Goal: Task Accomplishment & Management: Use online tool/utility

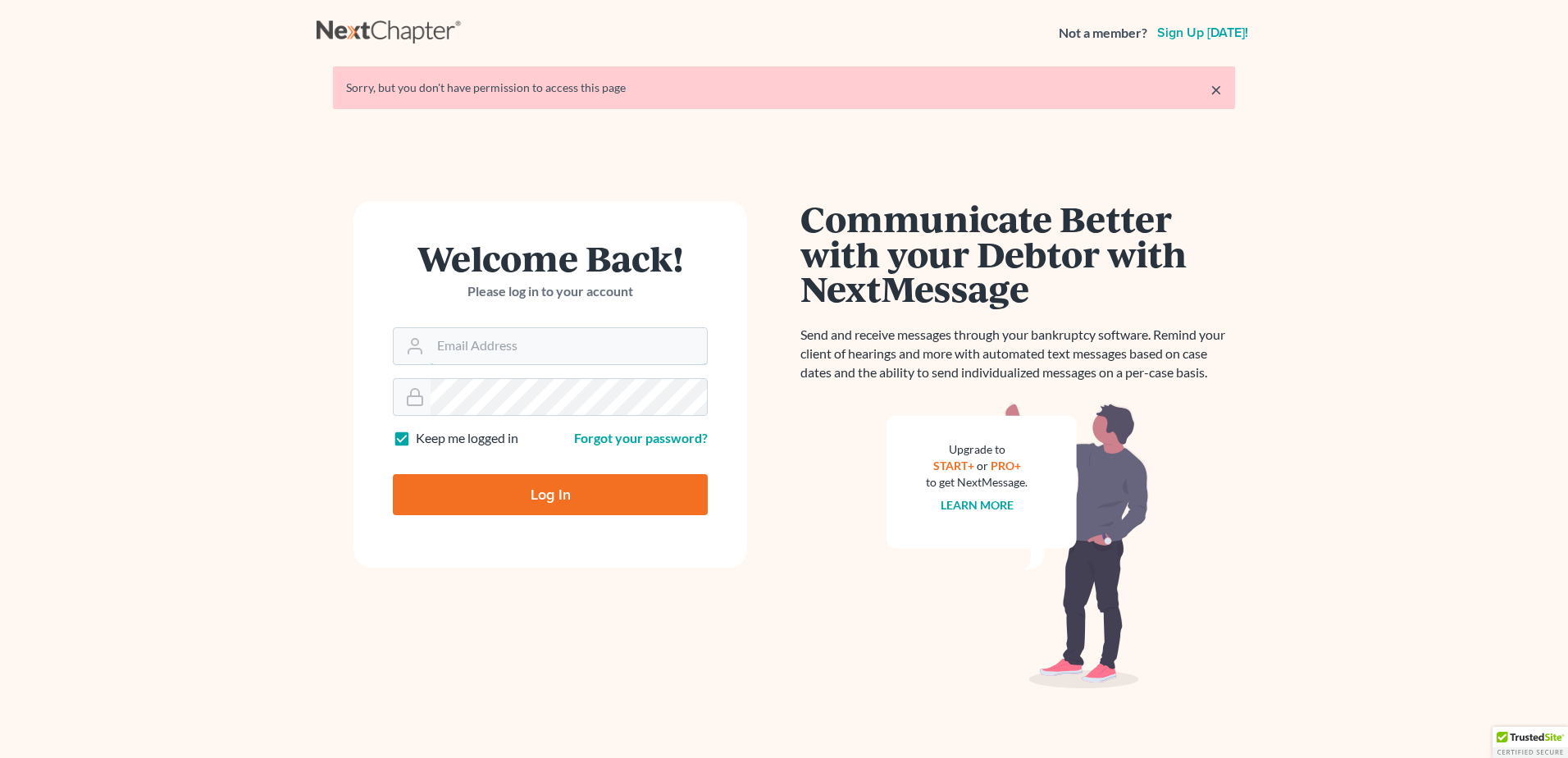
type input "[PERSON_NAME][EMAIL_ADDRESS][PERSON_NAME][DOMAIN_NAME]"
click at [541, 498] on input "Log In" at bounding box center [550, 494] width 315 height 41
type input "Thinking..."
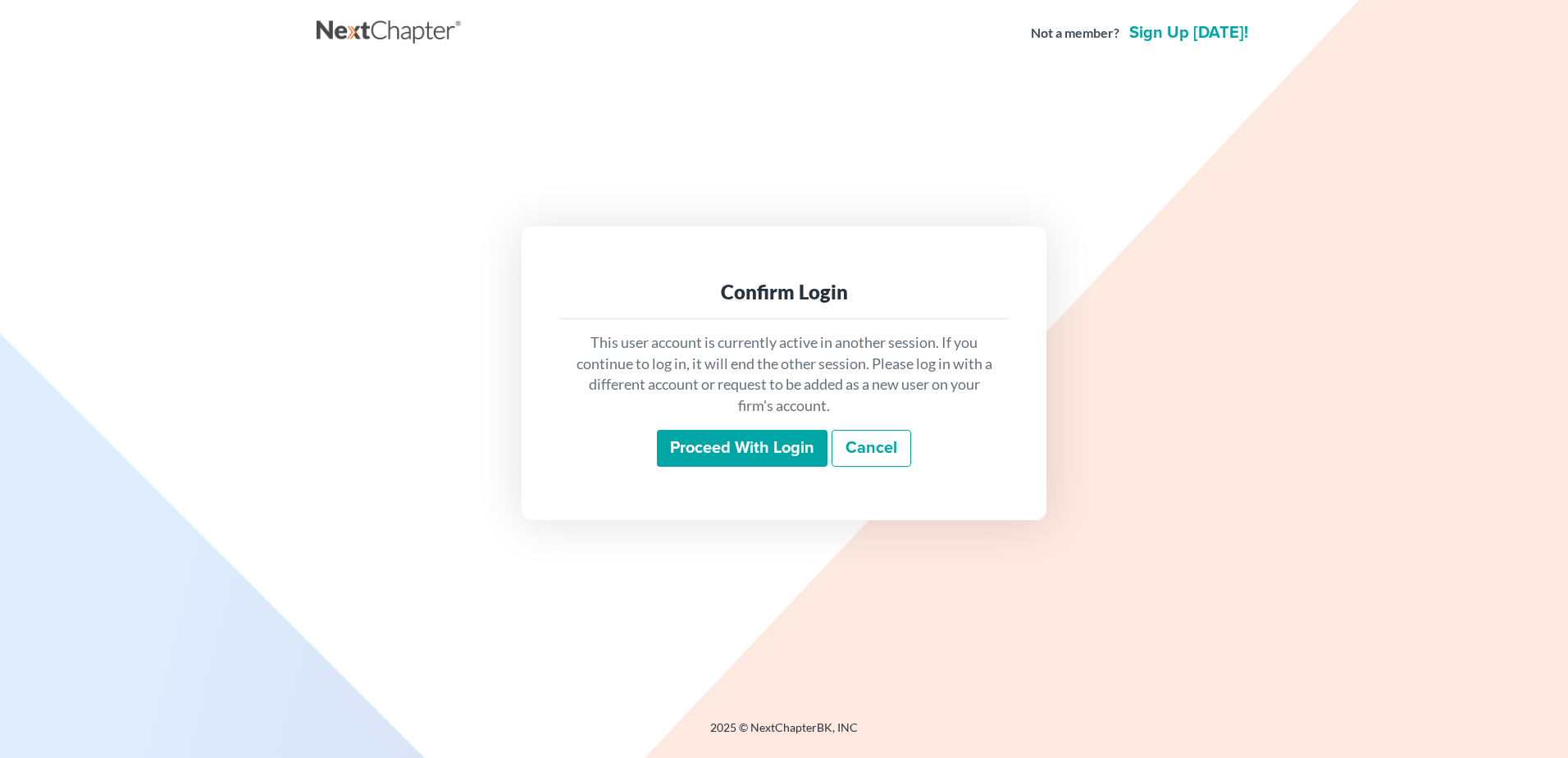
click at [745, 449] on input "Proceed with login" at bounding box center [742, 448] width 171 height 37
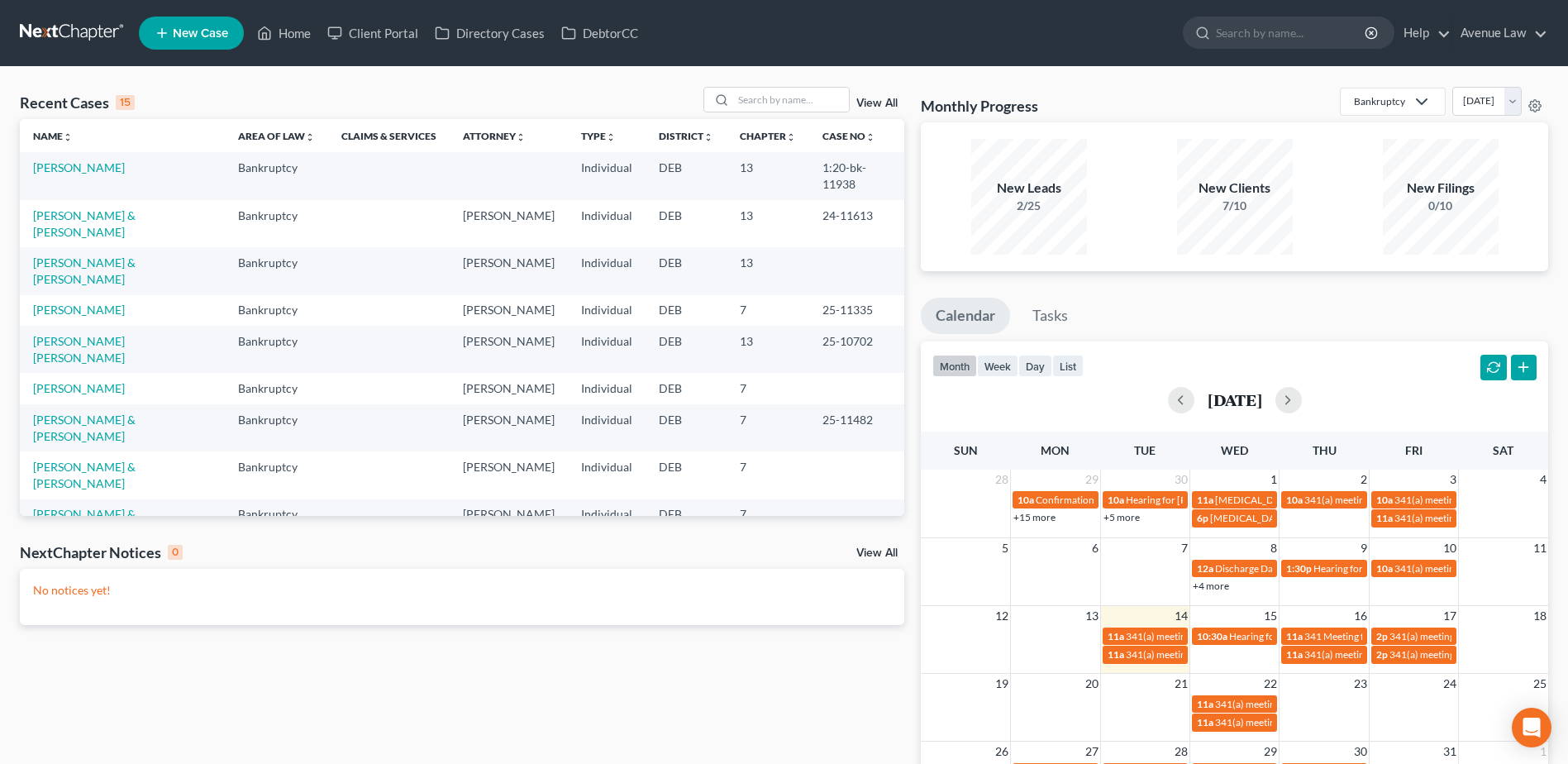
click at [85, 602] on link "Lewis, Steven" at bounding box center [78, 609] width 91 height 14
select select "0"
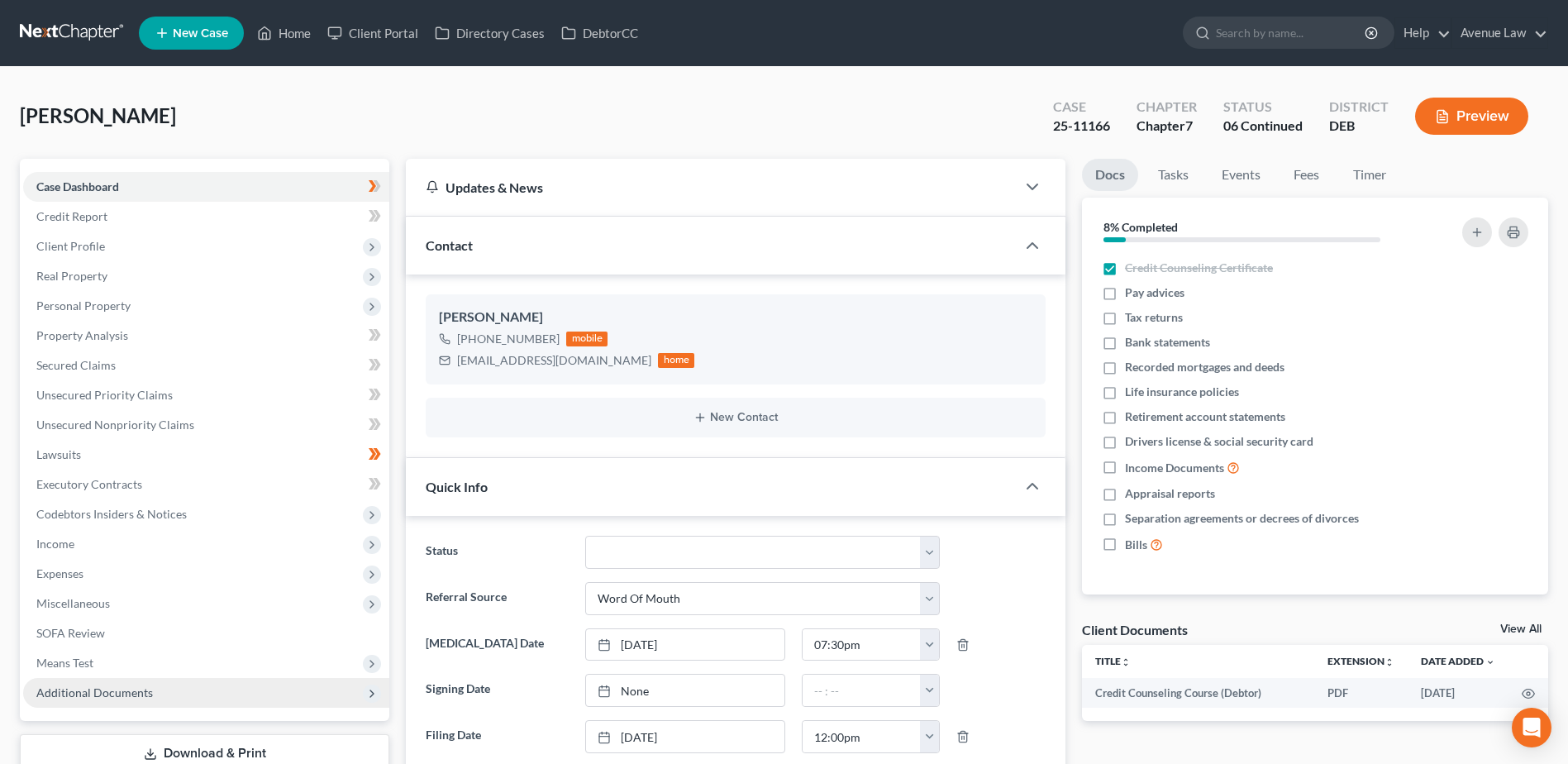
click at [112, 695] on span "Additional Documents" at bounding box center [94, 693] width 117 height 14
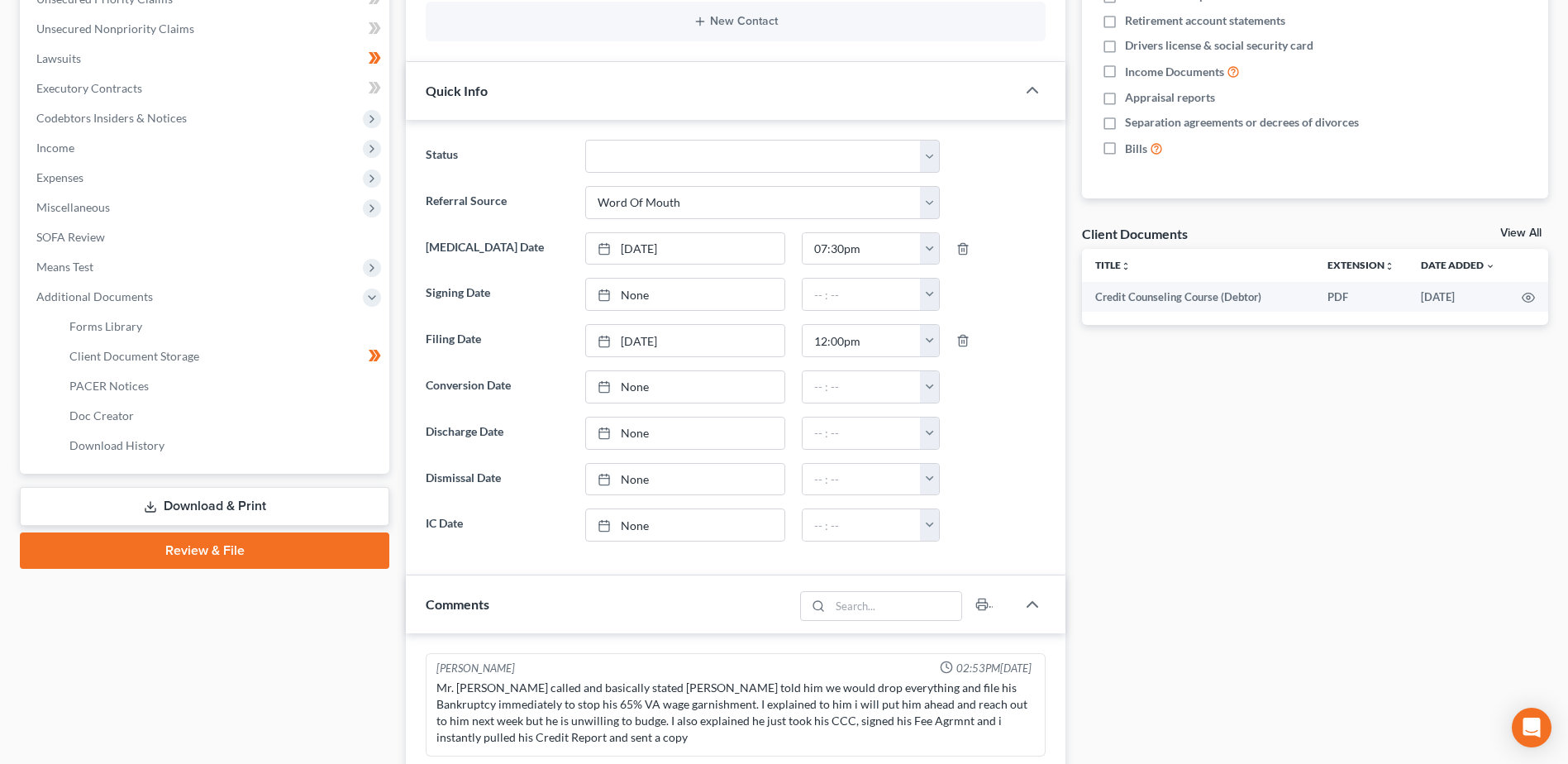
scroll to position [413, 0]
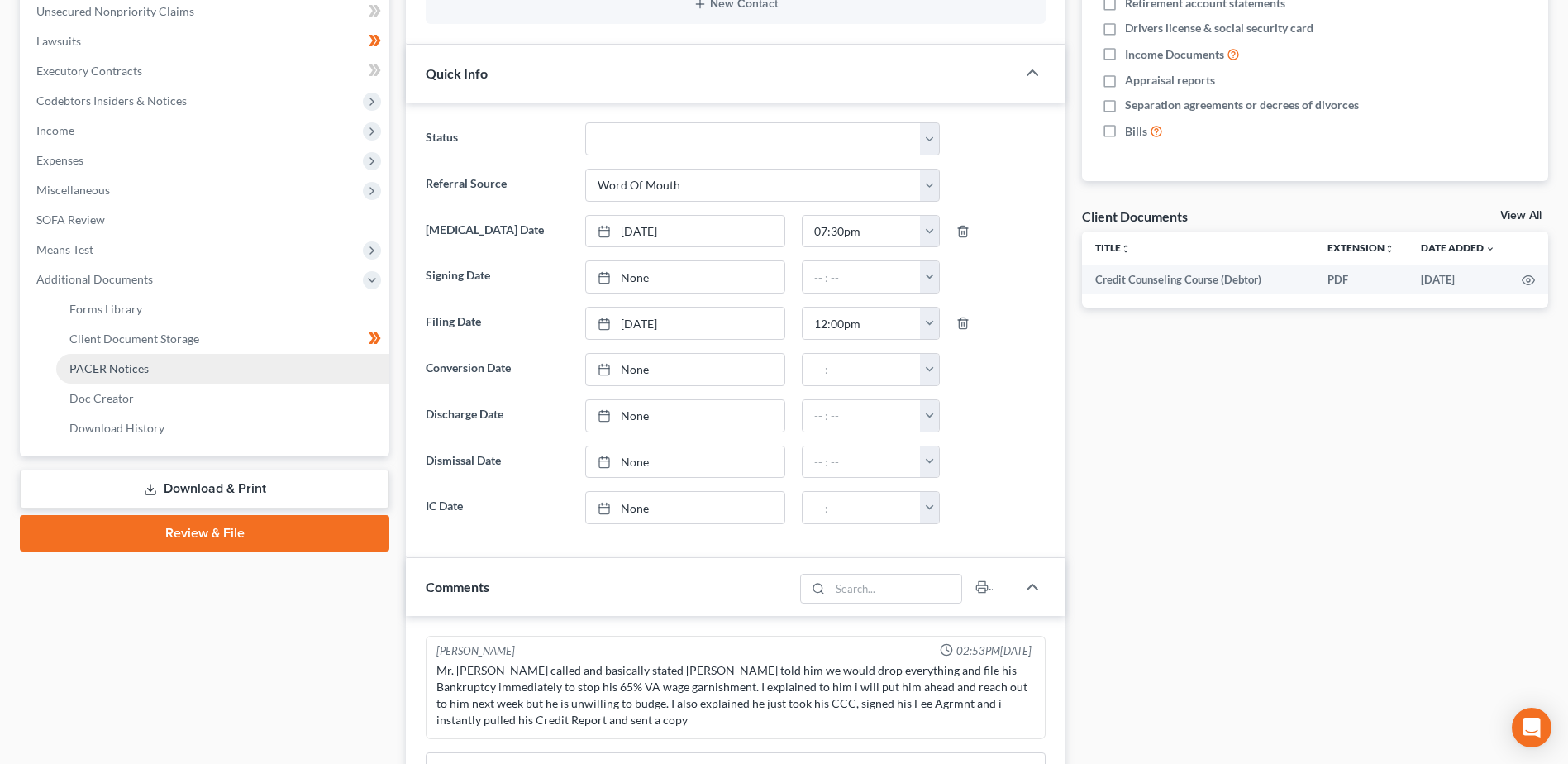
click at [129, 365] on span "PACER Notices" at bounding box center [109, 368] width 79 height 14
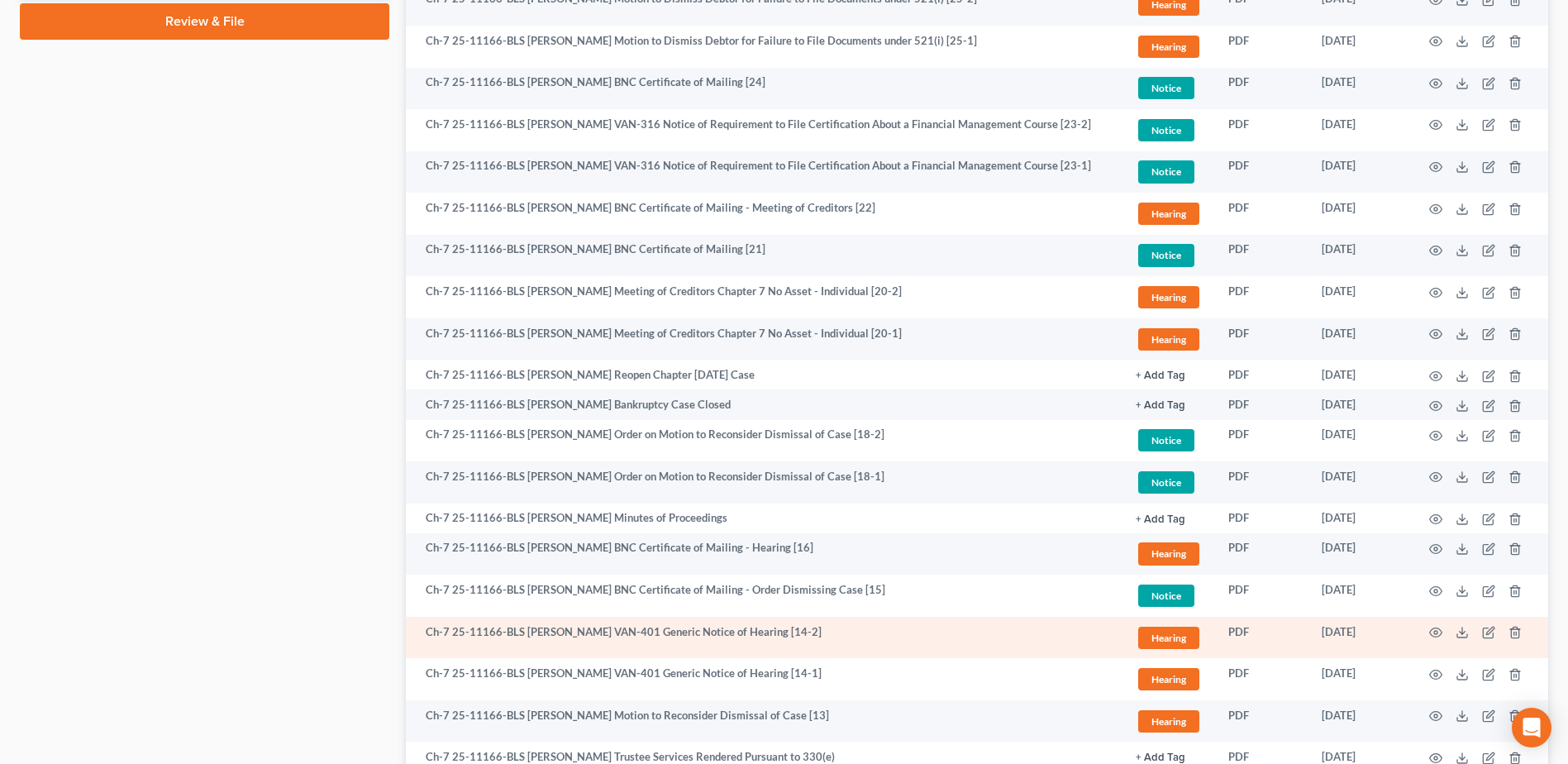
scroll to position [924, 0]
